Goal: Task Accomplishment & Management: Use online tool/utility

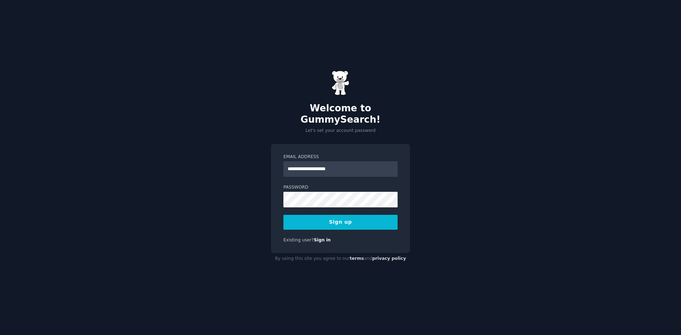
type input "**********"
click at [309, 215] on button "Sign up" at bounding box center [340, 222] width 114 height 15
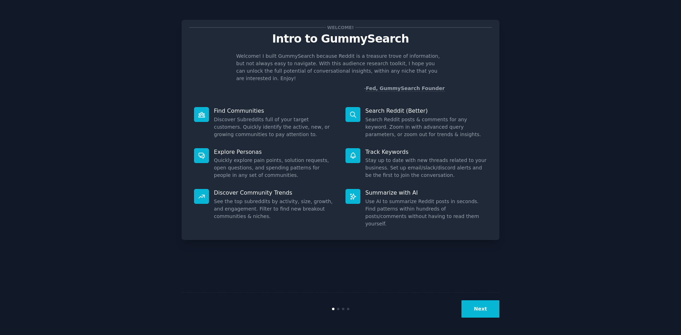
click at [476, 314] on button "Next" at bounding box center [480, 308] width 38 height 17
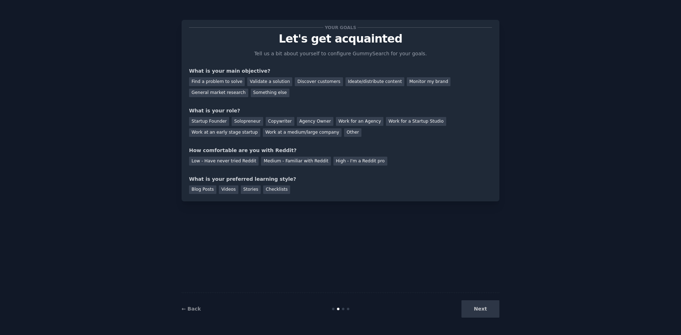
click at [480, 312] on div "Next" at bounding box center [446, 308] width 106 height 17
click at [483, 311] on div "Next" at bounding box center [446, 308] width 106 height 17
click at [212, 117] on div "Startup Founder" at bounding box center [209, 121] width 40 height 9
click at [210, 83] on div "Find a problem to solve" at bounding box center [217, 81] width 56 height 9
click at [215, 81] on div "Find a problem to solve" at bounding box center [217, 81] width 56 height 9
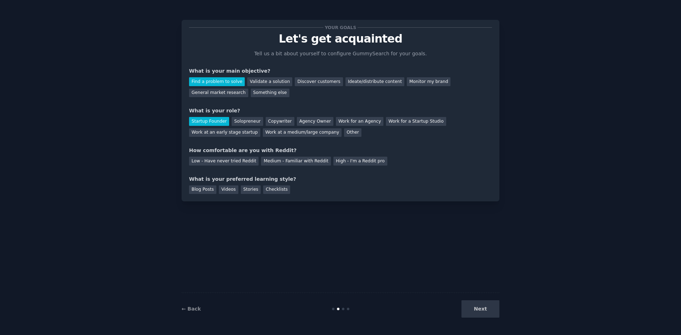
click at [232, 74] on div "What is your main objective?" at bounding box center [340, 70] width 303 height 7
click at [226, 80] on div "Find a problem to solve" at bounding box center [217, 81] width 56 height 9
click at [359, 83] on div "Ideate/distribute content" at bounding box center [374, 81] width 59 height 9
click at [307, 79] on div "Discover customers" at bounding box center [319, 81] width 48 height 9
click at [235, 160] on div "Low - Have never tried Reddit" at bounding box center [224, 161] width 70 height 9
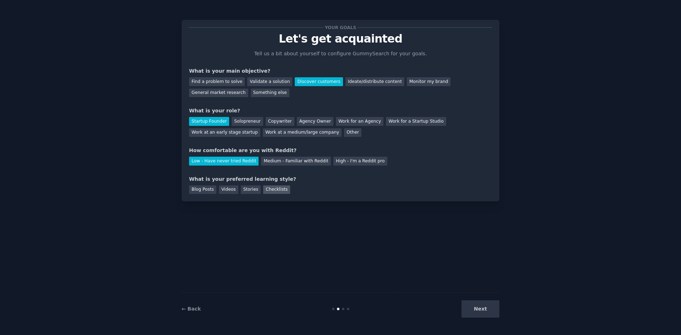
click at [268, 190] on div "Checklists" at bounding box center [276, 189] width 27 height 9
click at [474, 309] on button "Next" at bounding box center [480, 308] width 38 height 17
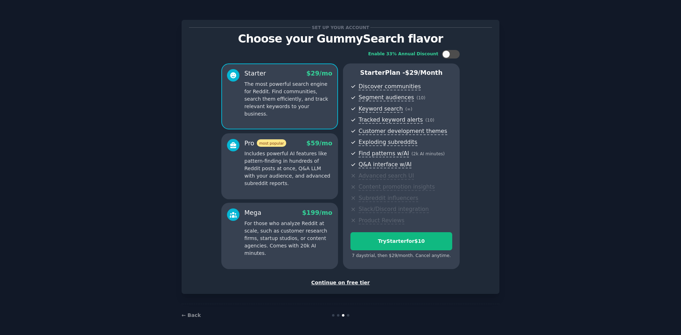
click at [312, 169] on p "Includes powerful AI features like pattern-finding in hundreds of Reddit posts …" at bounding box center [288, 168] width 88 height 37
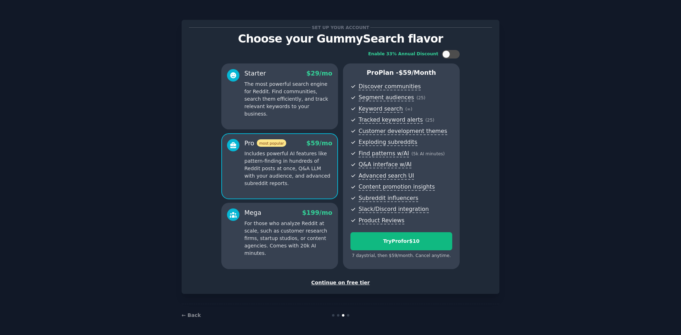
click at [347, 282] on div "Continue on free tier" at bounding box center [340, 282] width 303 height 7
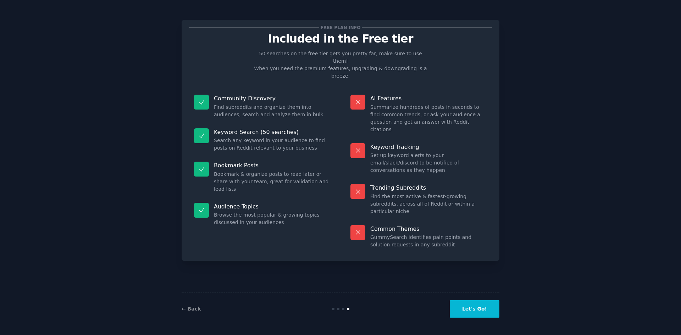
click at [472, 303] on button "Let's Go!" at bounding box center [475, 308] width 50 height 17
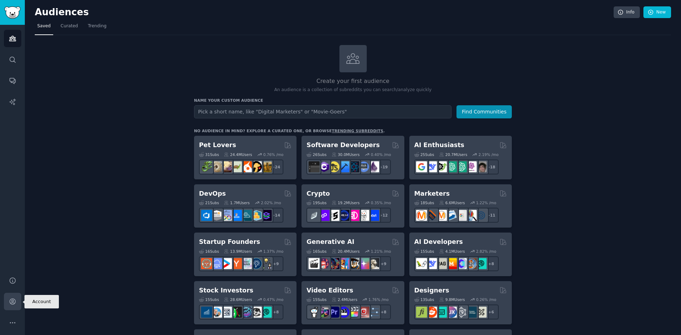
click at [10, 301] on icon "Sidebar" at bounding box center [12, 301] width 7 height 7
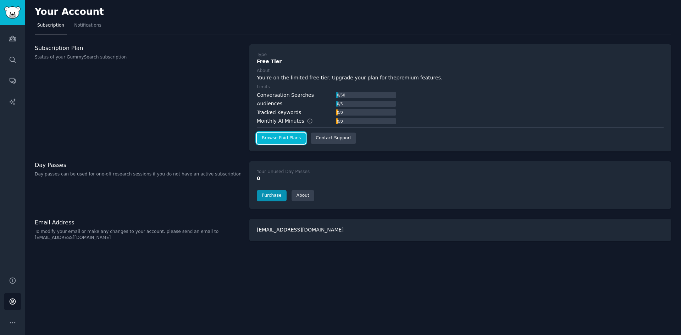
click at [268, 136] on link "Browse Paid Plans" at bounding box center [281, 138] width 49 height 11
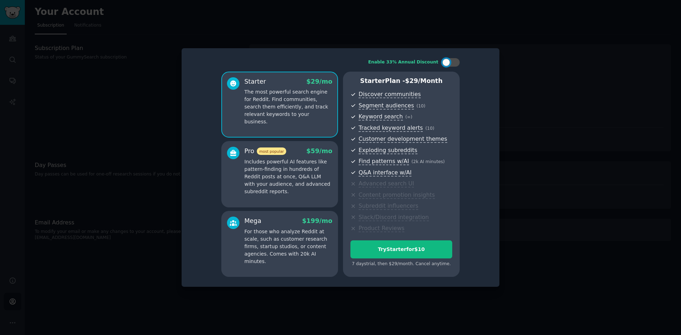
click at [298, 174] on p "Includes powerful AI features like pattern-finding in hundreds of Reddit posts …" at bounding box center [288, 176] width 88 height 37
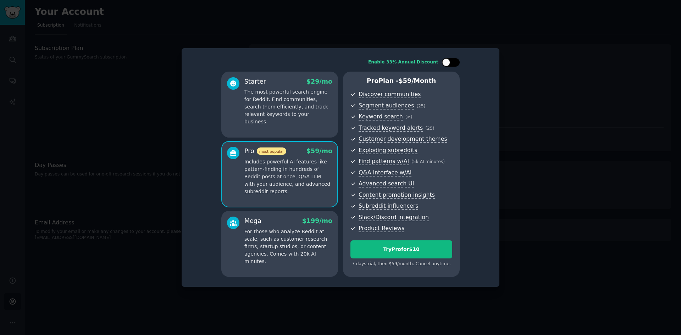
click at [453, 65] on div at bounding box center [451, 62] width 18 height 9
click at [453, 65] on div at bounding box center [455, 63] width 8 height 8
checkbox input "false"
click at [314, 119] on div "Starter $ 29 /mo The most powerful search engine for Reddit. Find communities, …" at bounding box center [279, 105] width 117 height 66
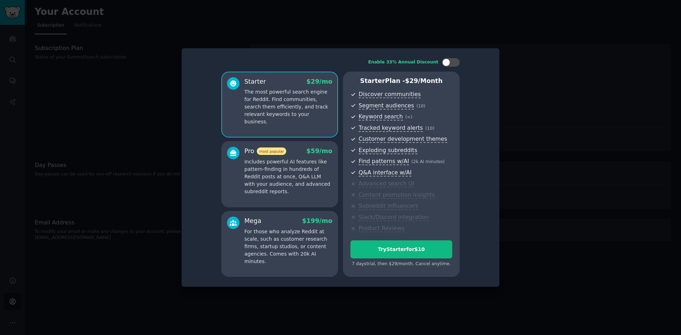
click at [318, 246] on p "For those who analyze Reddit at scale, such as customer research firms, startup…" at bounding box center [288, 246] width 88 height 37
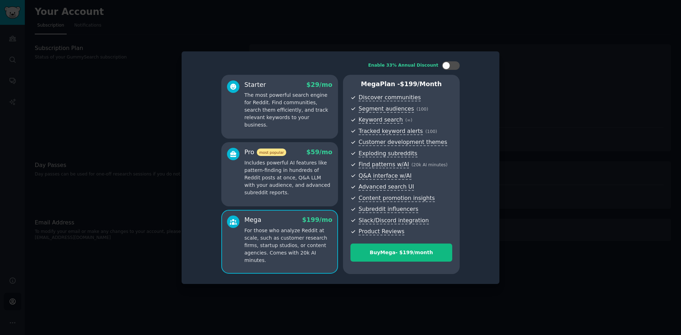
click at [300, 124] on div "Starter $ 29 /mo The most powerful search engine for Reddit. Find communities, …" at bounding box center [279, 107] width 117 height 64
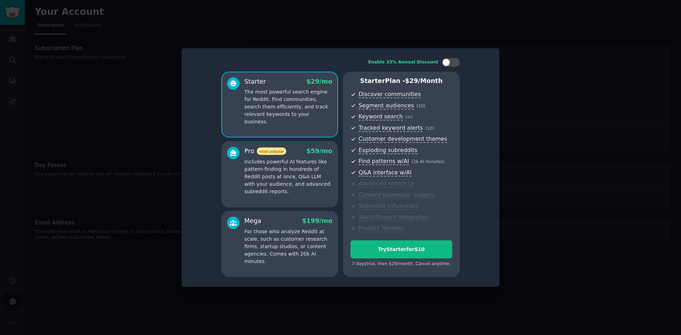
click at [291, 222] on div "Mega $ 199 /mo" at bounding box center [288, 221] width 88 height 9
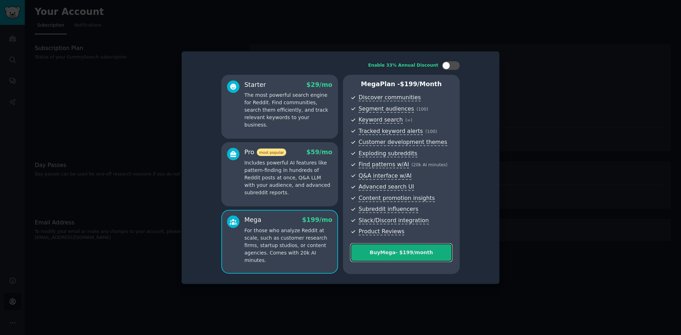
click at [386, 256] on button "Buy Mega - $ 199 /month" at bounding box center [401, 253] width 102 height 18
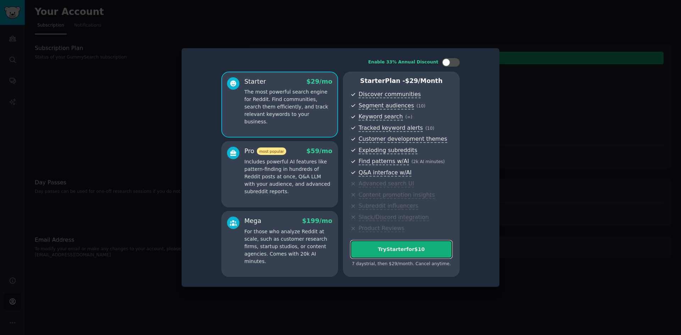
click at [375, 250] on div "Try Starter for $10" at bounding box center [401, 249] width 101 height 7
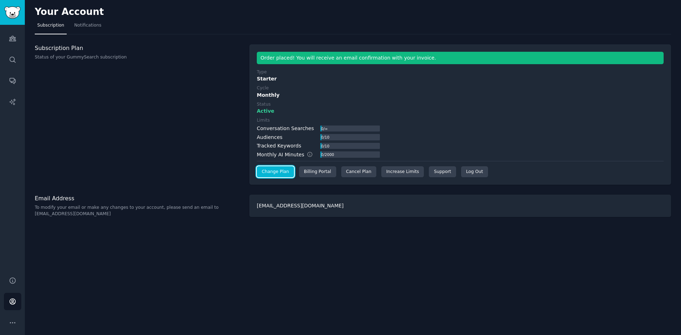
click at [272, 171] on link "Change Plan" at bounding box center [275, 171] width 37 height 11
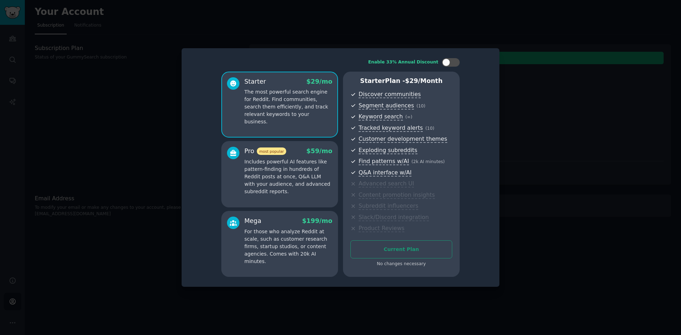
click at [293, 178] on p "Includes powerful AI features like pattern-finding in hundreds of Reddit posts …" at bounding box center [288, 176] width 88 height 37
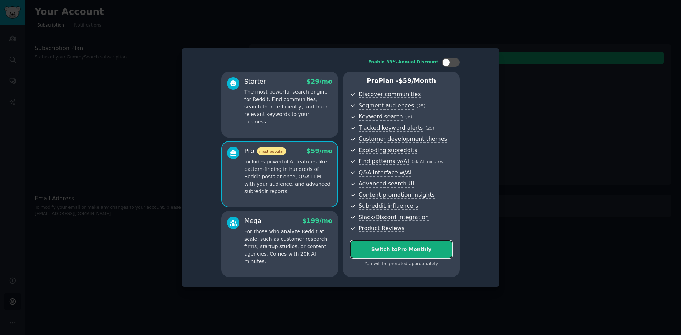
click at [364, 246] on div "Switch to Pro Monthly" at bounding box center [401, 249] width 101 height 7
click at [311, 112] on p "The most powerful search engine for Reddit. Find communities, search them effic…" at bounding box center [288, 106] width 88 height 37
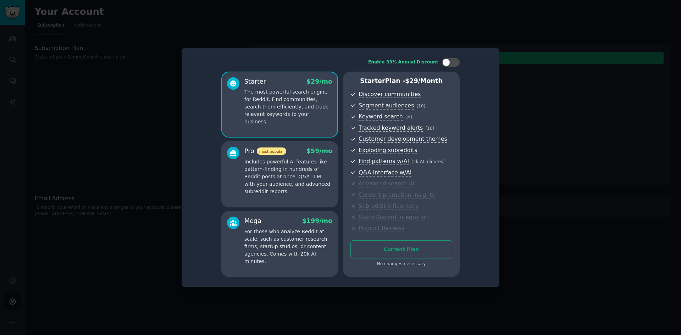
click at [374, 246] on div "Current Plan No changes necessary" at bounding box center [401, 253] width 102 height 27
click at [504, 109] on div at bounding box center [340, 167] width 681 height 335
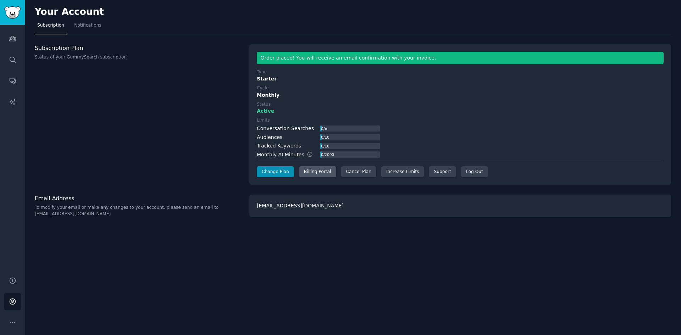
click at [318, 171] on div "Billing Portal" at bounding box center [317, 171] width 37 height 11
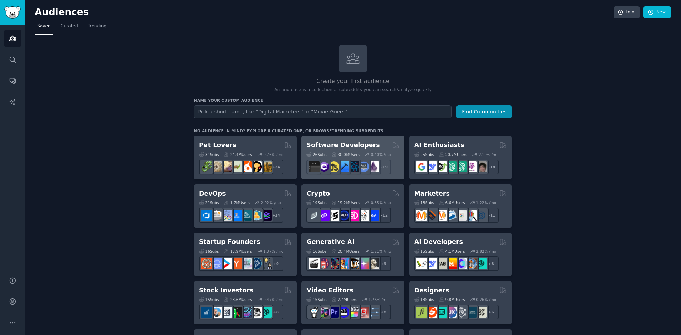
click at [359, 144] on h2 "Software Developers" at bounding box center [342, 145] width 73 height 9
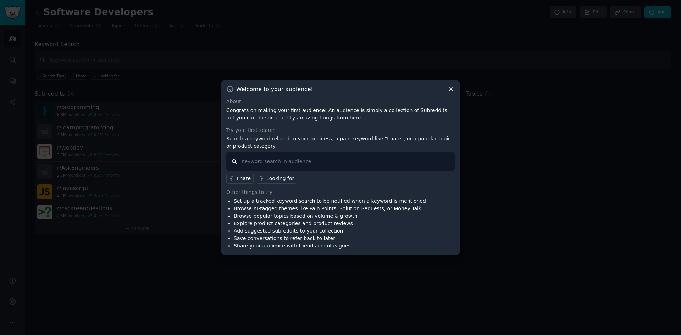
click at [339, 163] on input "text" at bounding box center [340, 162] width 228 height 18
type input "P"
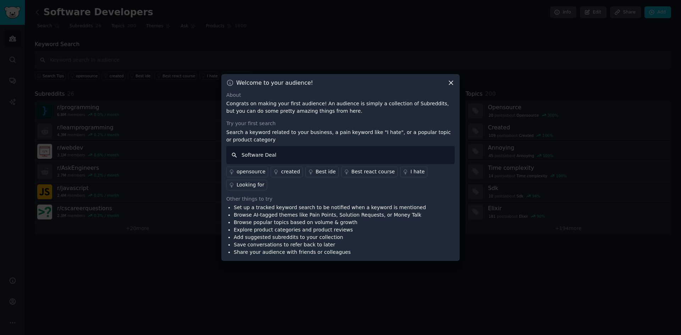
type input "Software Deals"
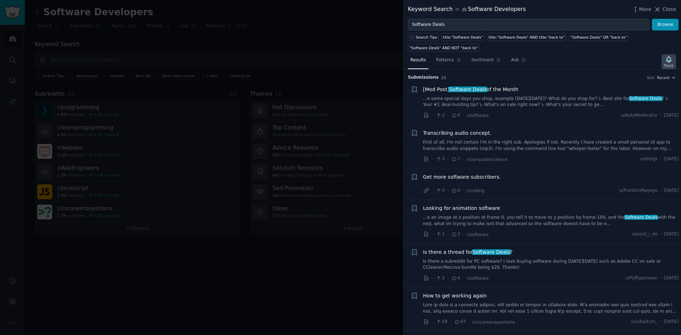
click at [670, 56] on icon "button" at bounding box center [668, 59] width 5 height 6
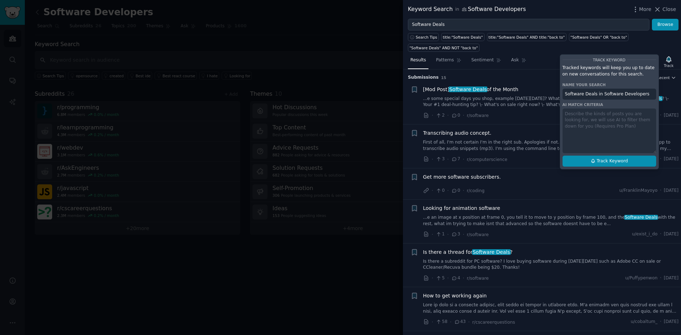
click at [610, 156] on button "Track Keyword" at bounding box center [610, 161] width 94 height 11
type input "Software Deals in Software Developers"
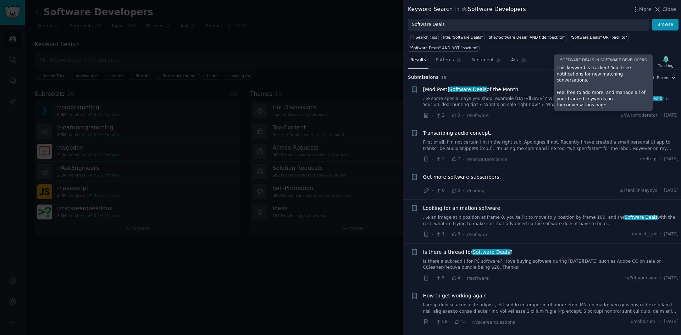
click at [484, 86] on div "[Mod Post] Software Deals of the Month ...e some special days you shop, example…" at bounding box center [551, 97] width 256 height 22
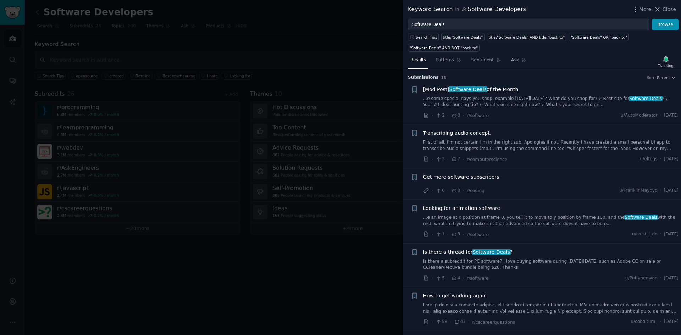
click at [496, 86] on span "[Mod Post] Software Deals of the Month" at bounding box center [470, 89] width 95 height 7
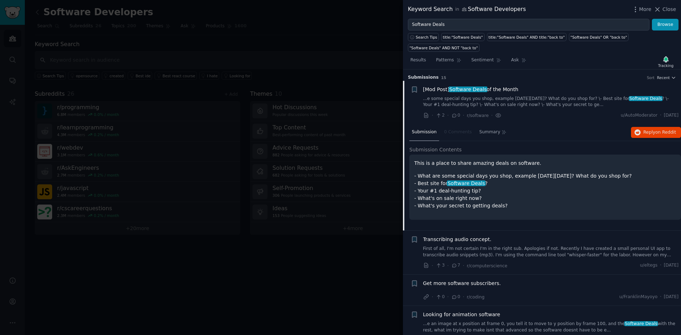
scroll to position [11, 0]
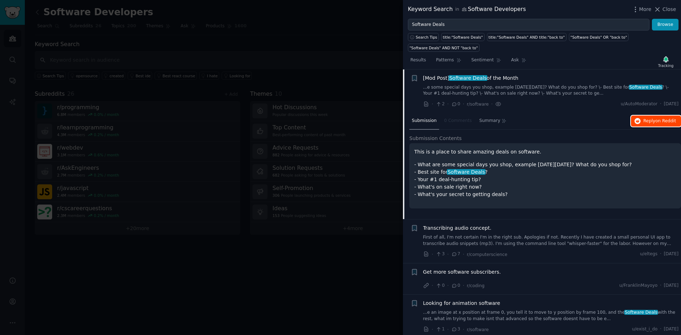
click at [652, 118] on span "Reply on Reddit" at bounding box center [659, 121] width 33 height 6
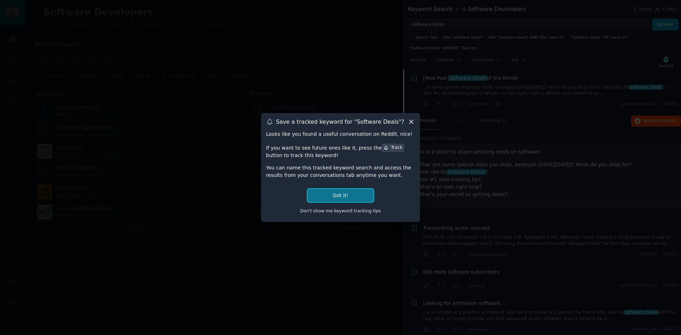
click at [338, 198] on button "Got it!" at bounding box center [340, 195] width 66 height 13
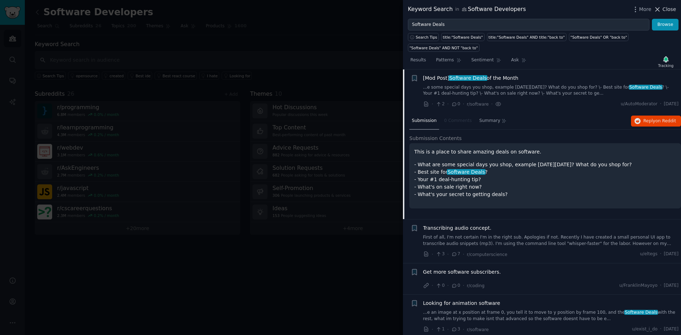
click at [667, 9] on span "Close" at bounding box center [669, 9] width 13 height 7
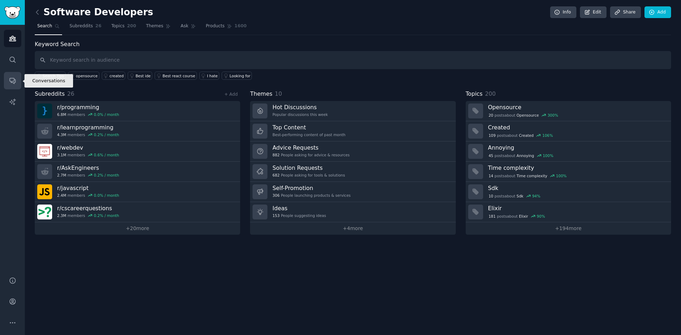
click at [16, 75] on link "Conversations" at bounding box center [12, 80] width 17 height 17
